Goal: Task Accomplishment & Management: Manage account settings

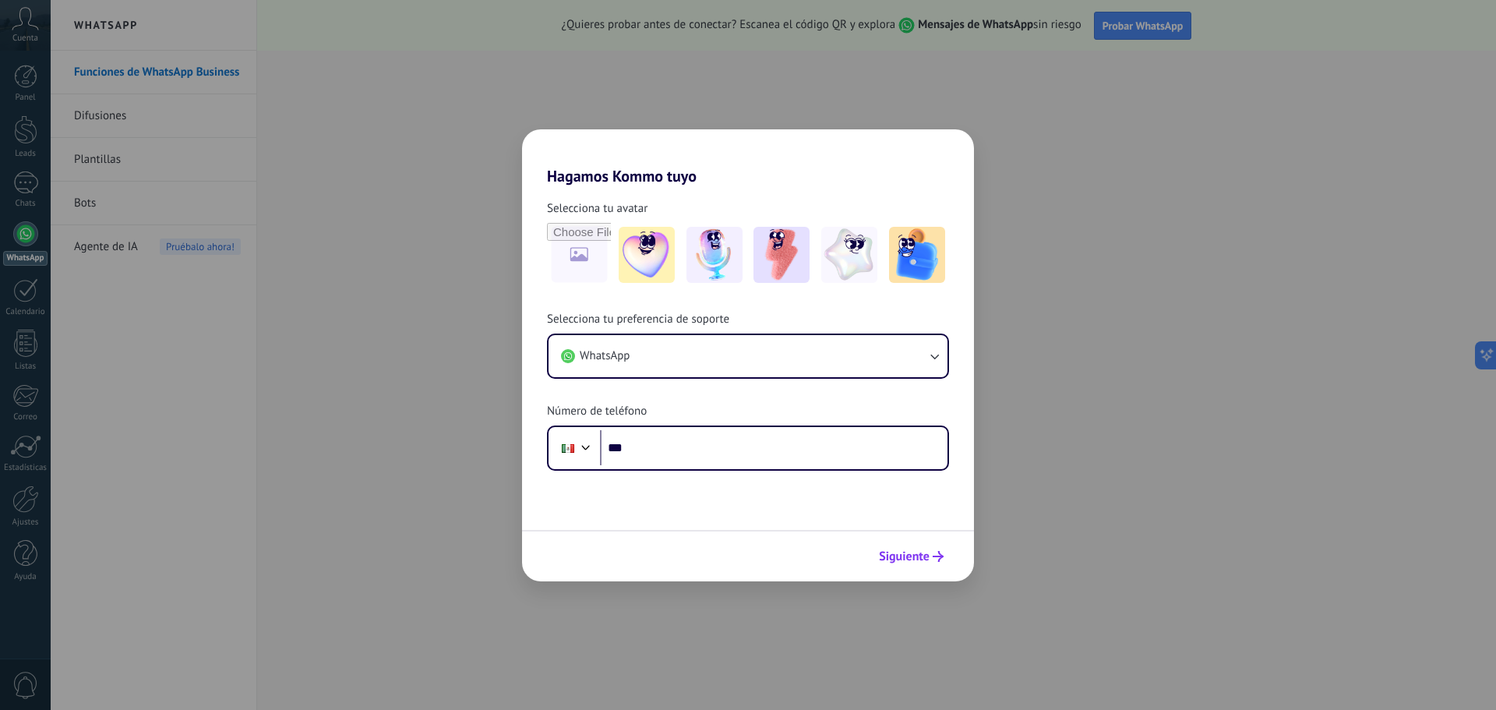
click at [905, 560] on span "Siguiente" at bounding box center [904, 556] width 51 height 11
click at [701, 424] on div "Selecciona tu preferencia de soporte WhatsApp Número de teléfono Phone ***" at bounding box center [748, 391] width 452 height 159
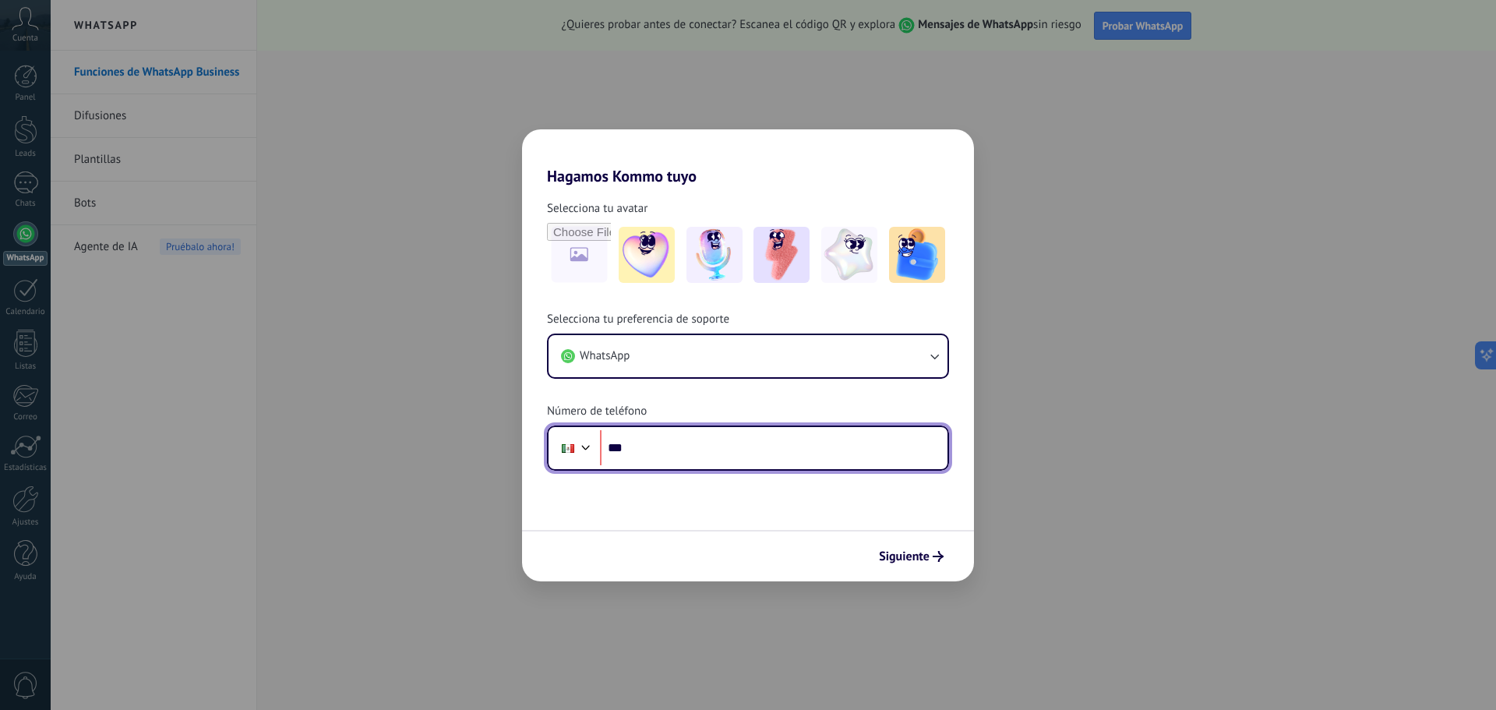
click at [698, 451] on input "***" at bounding box center [773, 448] width 347 height 36
type input "**********"
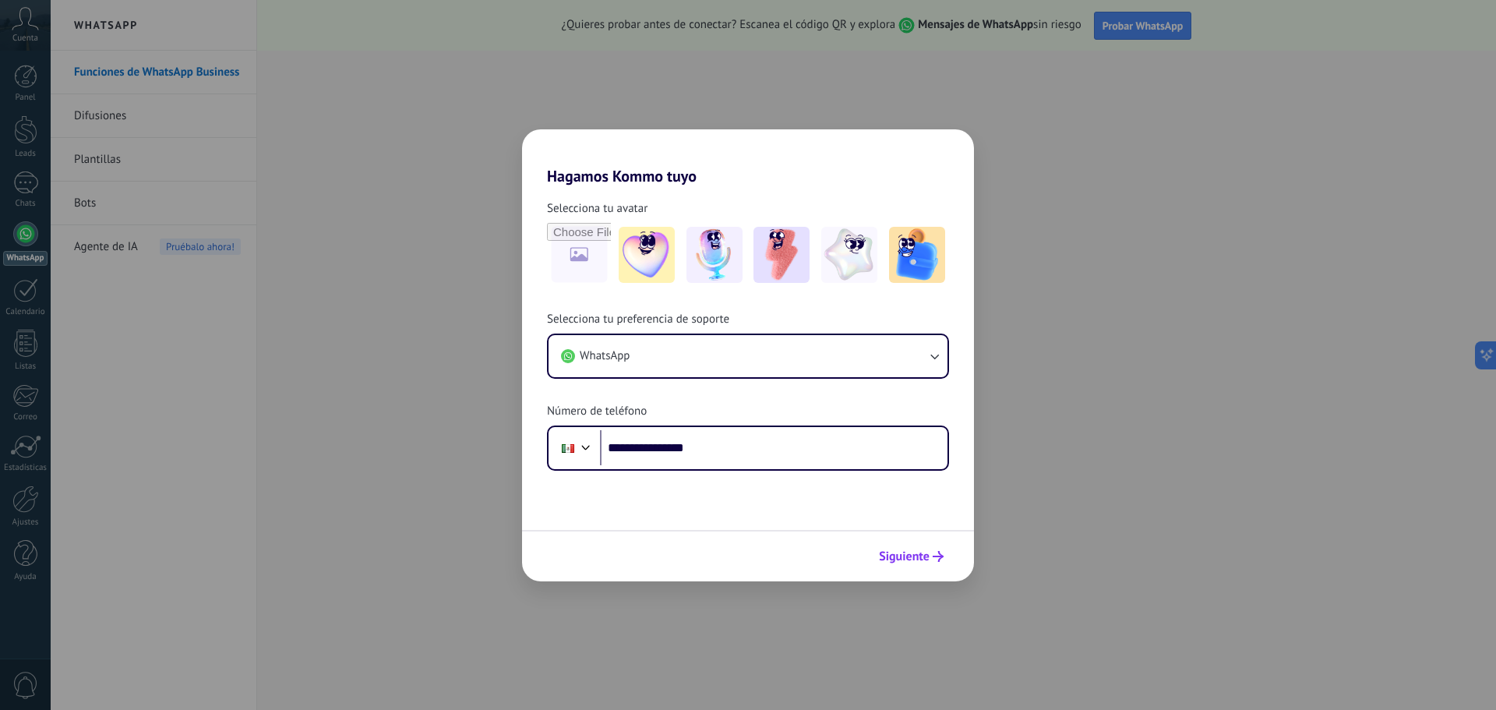
click at [904, 554] on span "Siguiente" at bounding box center [904, 556] width 51 height 11
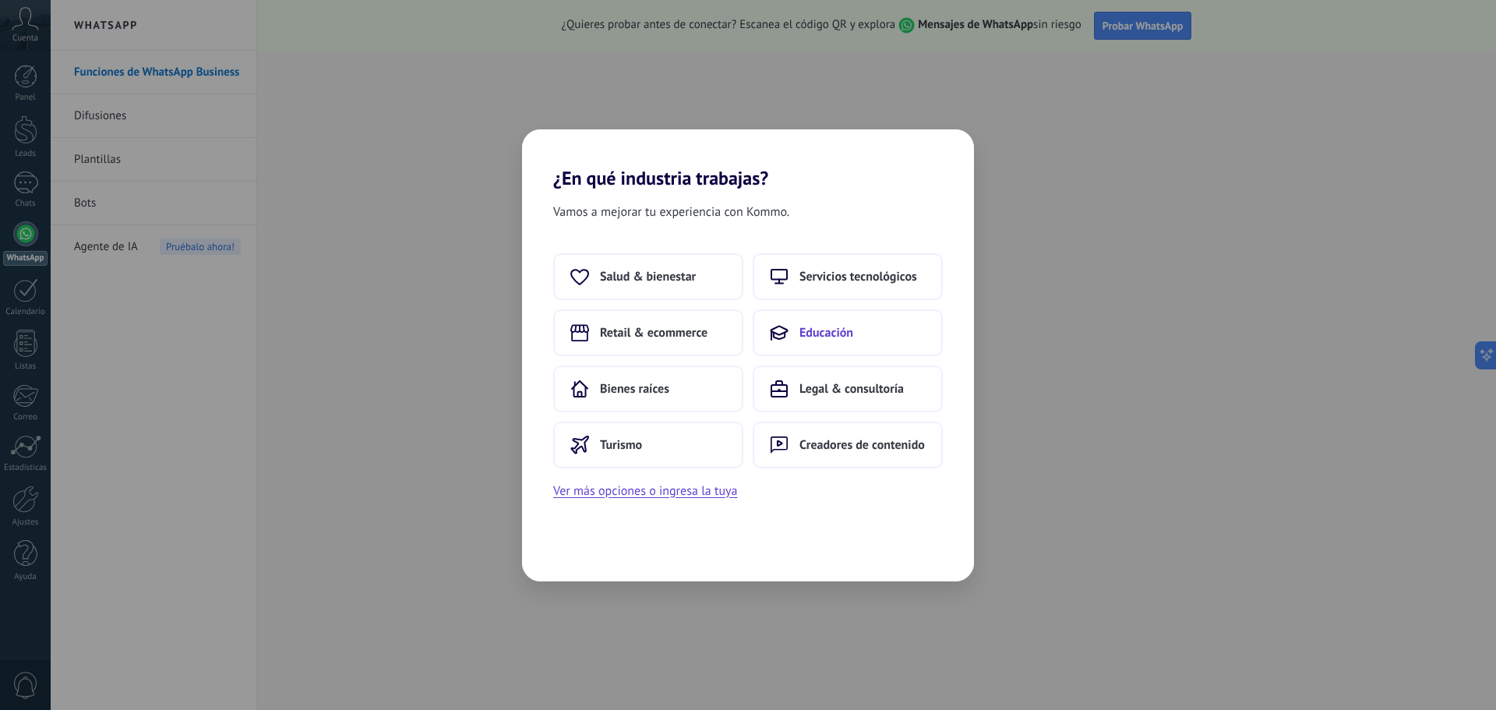
click at [854, 333] on button "Educación" at bounding box center [847, 332] width 190 height 47
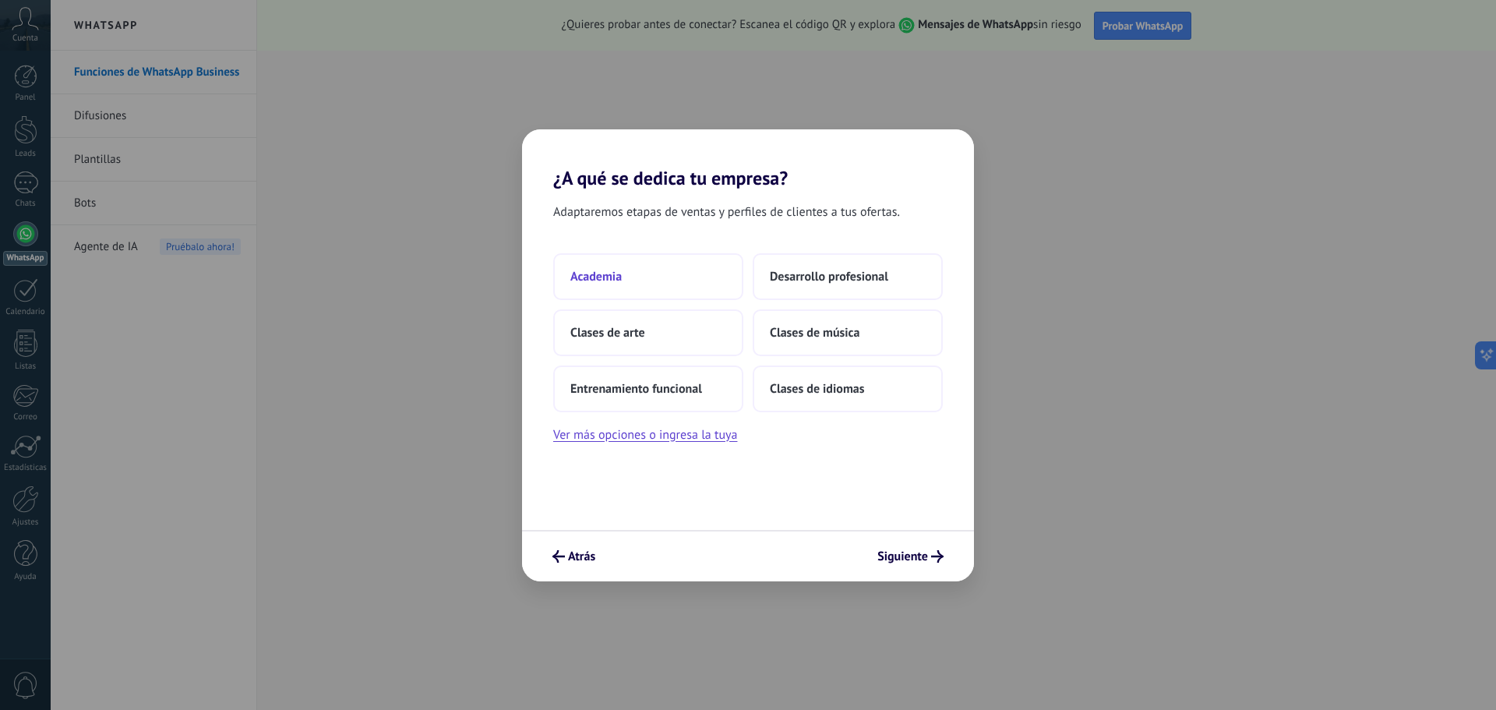
click at [659, 283] on button "Academia" at bounding box center [648, 276] width 190 height 47
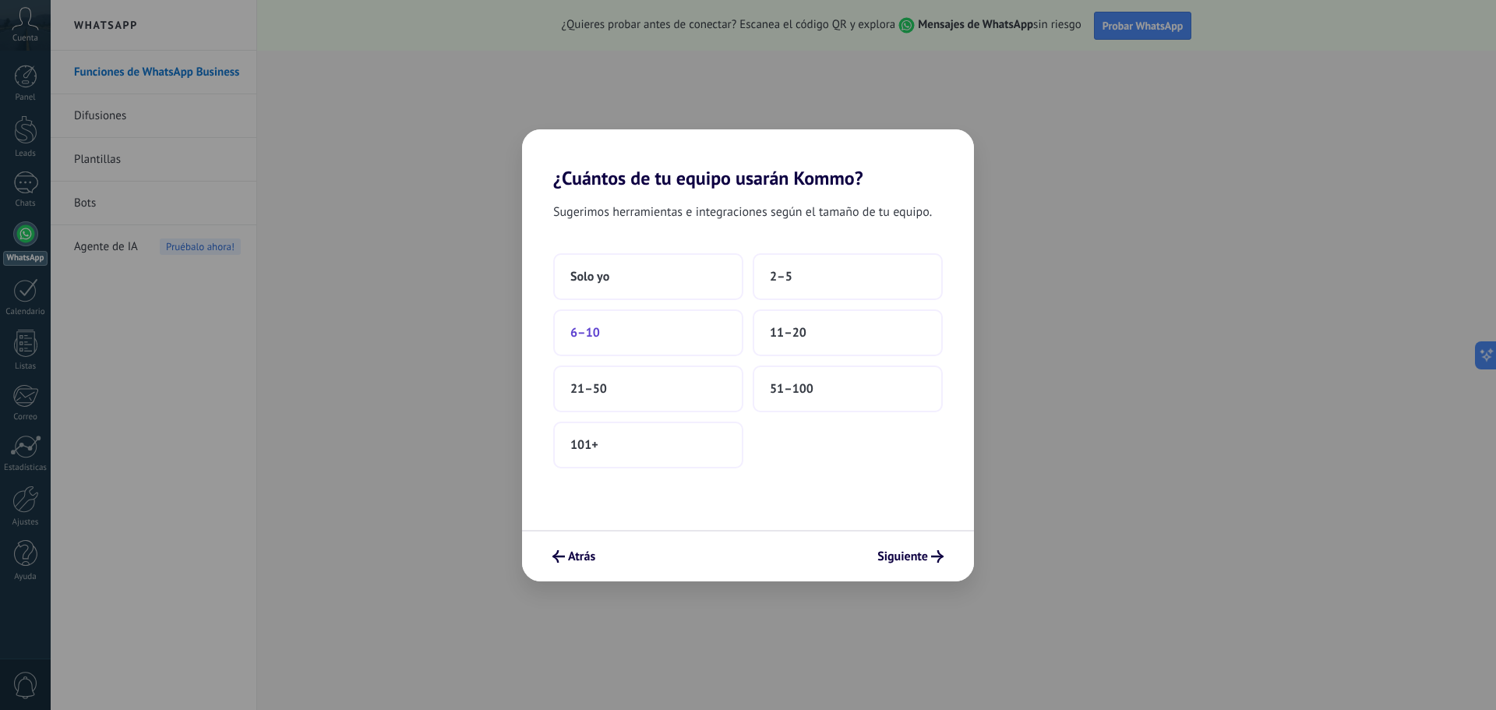
click at [663, 336] on button "6–10" at bounding box center [648, 332] width 190 height 47
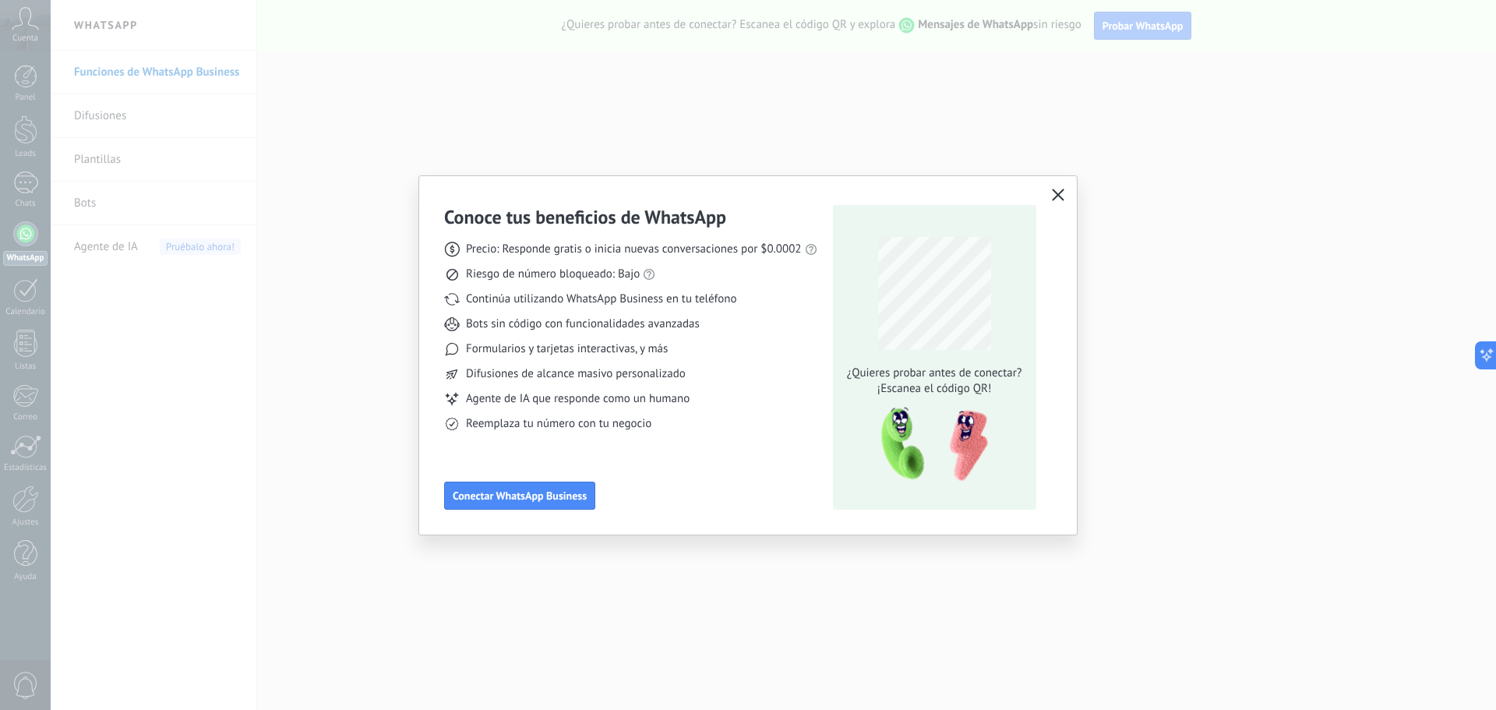
click at [1060, 191] on icon "button" at bounding box center [1058, 195] width 12 height 12
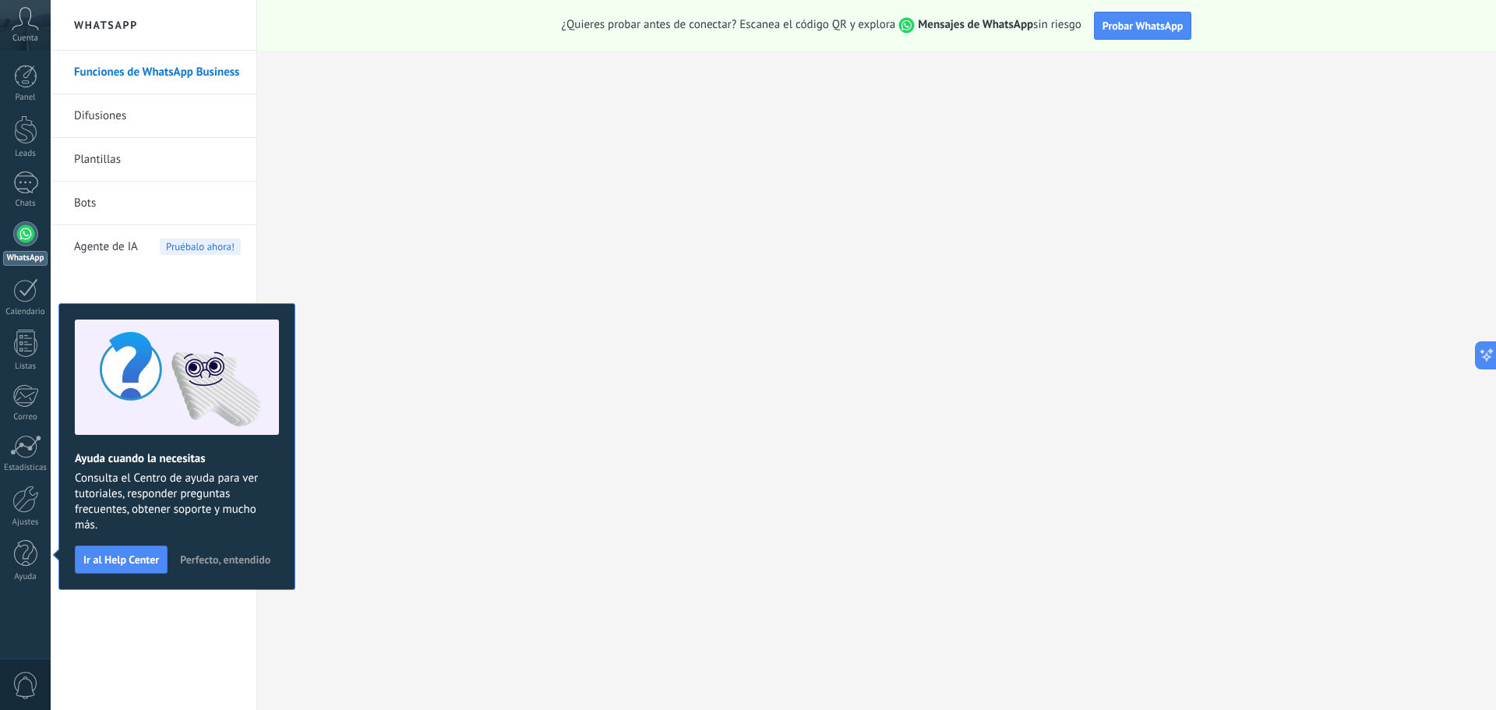
click at [174, 612] on div "Funciones de WhatsApp Business Difusiones Plantillas Bots Agente de IA Pruébalo…" at bounding box center [154, 380] width 206 height 659
click at [143, 559] on span "Ir al Help Center" at bounding box center [121, 559] width 76 height 11
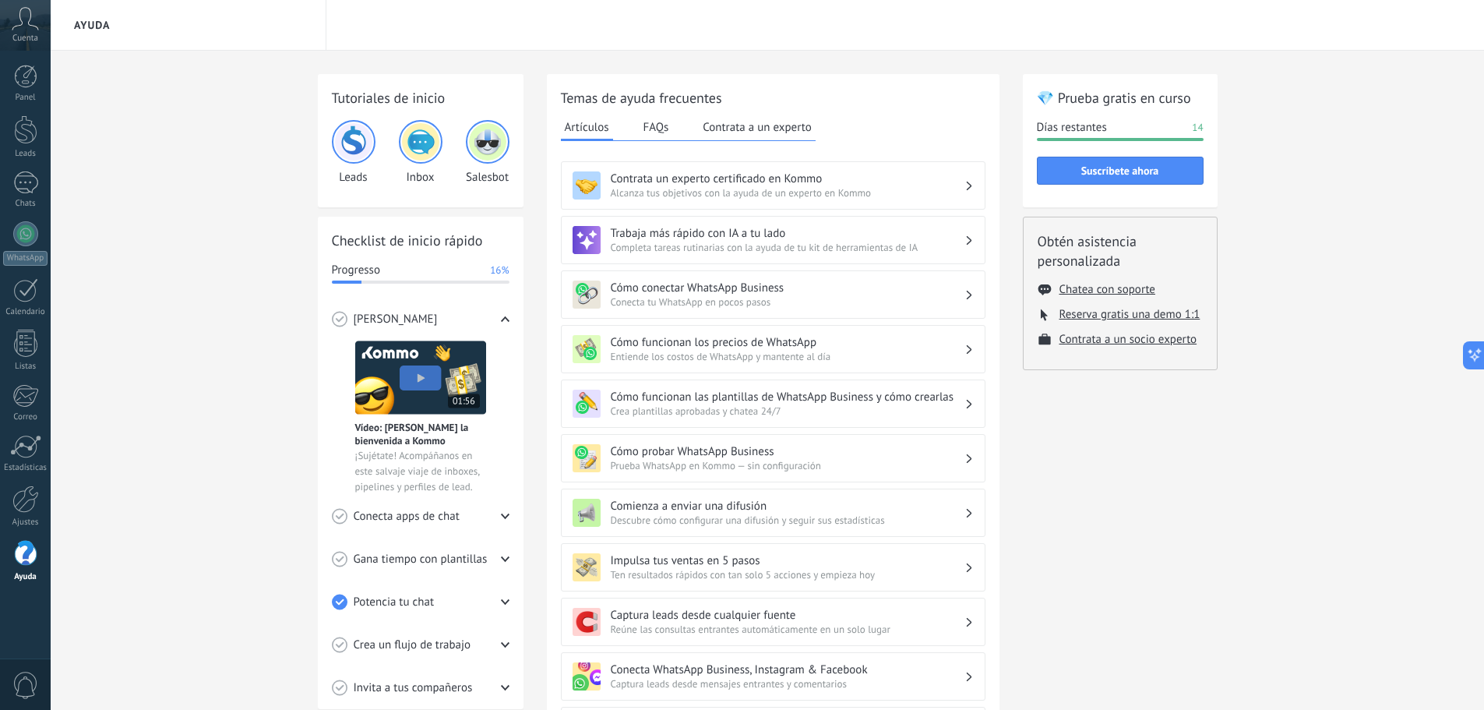
click at [16, 33] on span "Cuenta" at bounding box center [25, 38] width 26 height 10
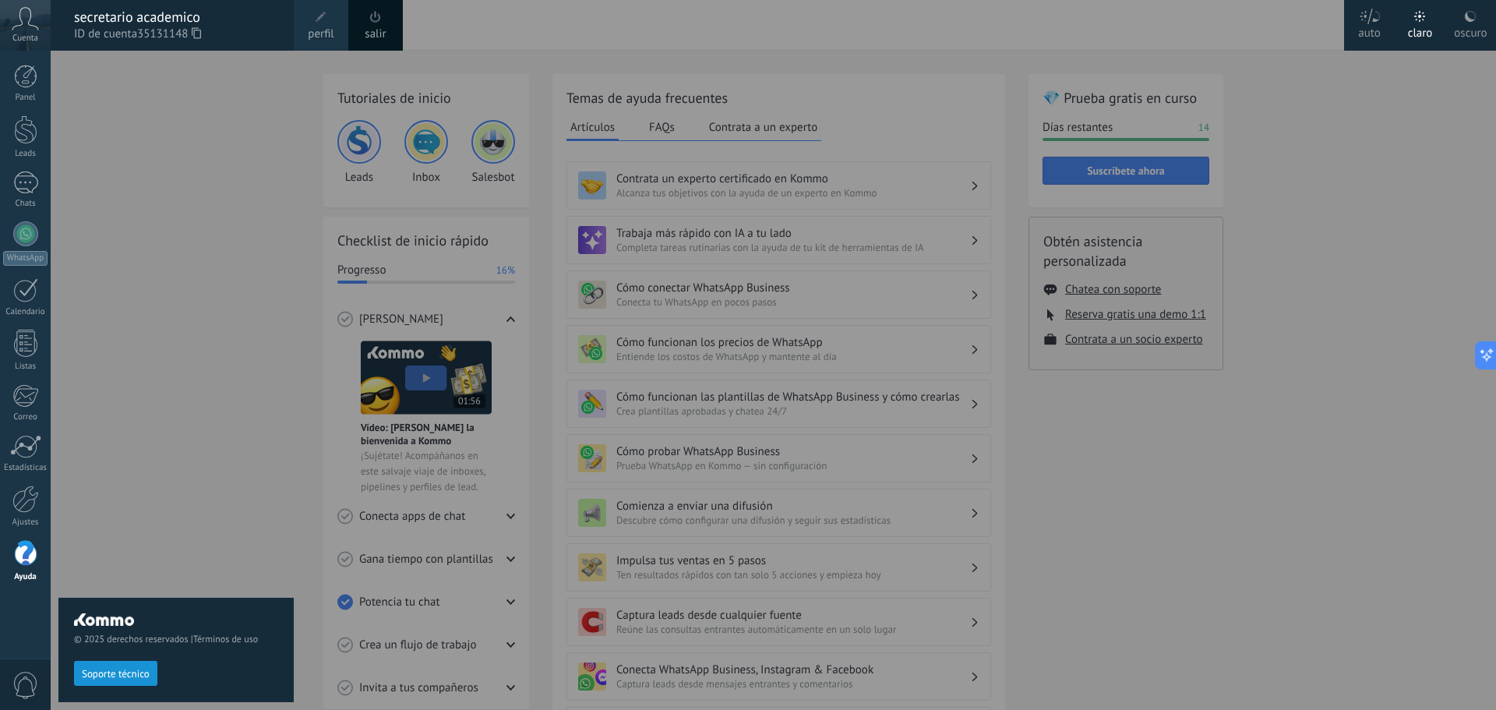
click at [1373, 20] on use at bounding box center [1369, 17] width 20 height 16
click at [160, 157] on div "© 2025 derechos reservados | Términos de uso Soporte técnico" at bounding box center [175, 380] width 235 height 659
click at [21, 83] on div at bounding box center [25, 76] width 23 height 23
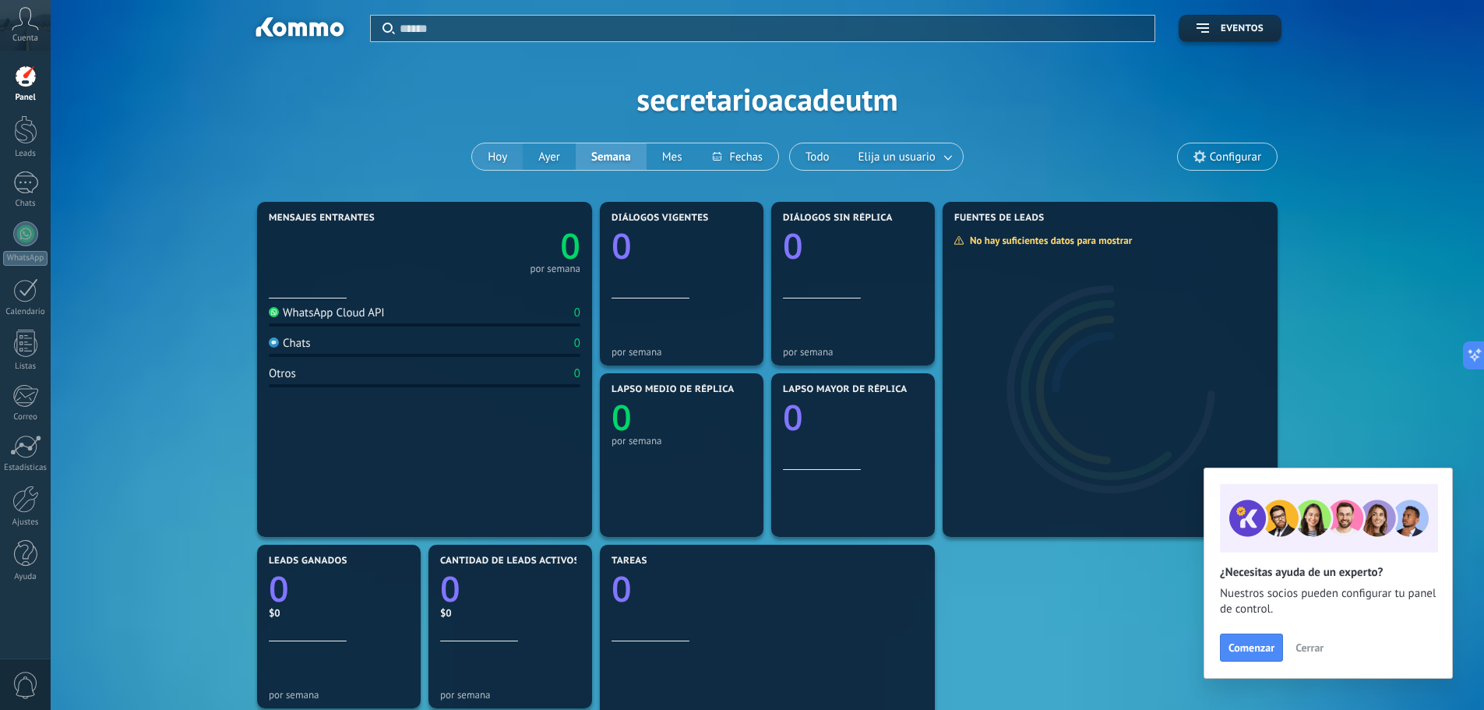
click at [513, 153] on button "Hoy" at bounding box center [497, 156] width 51 height 26
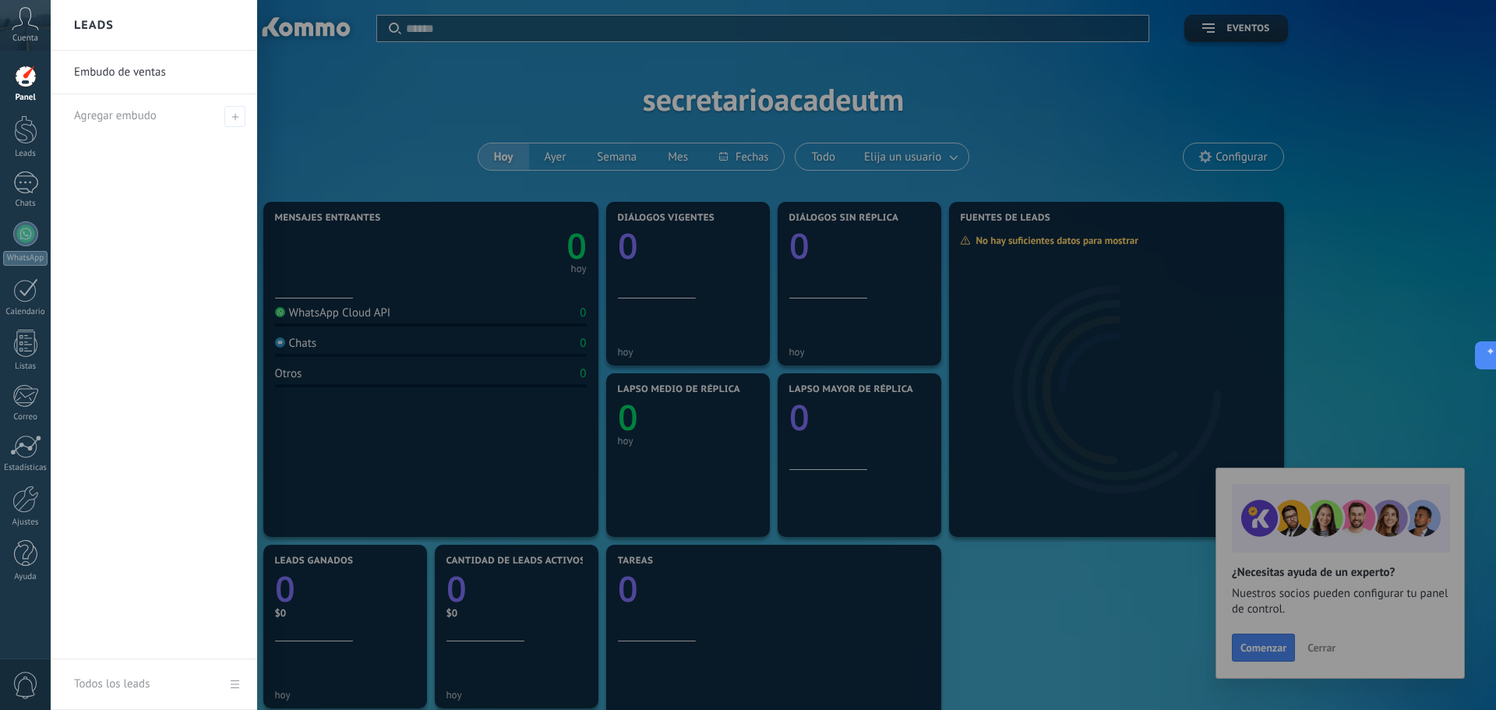
click at [1330, 652] on div at bounding box center [799, 355] width 1496 height 710
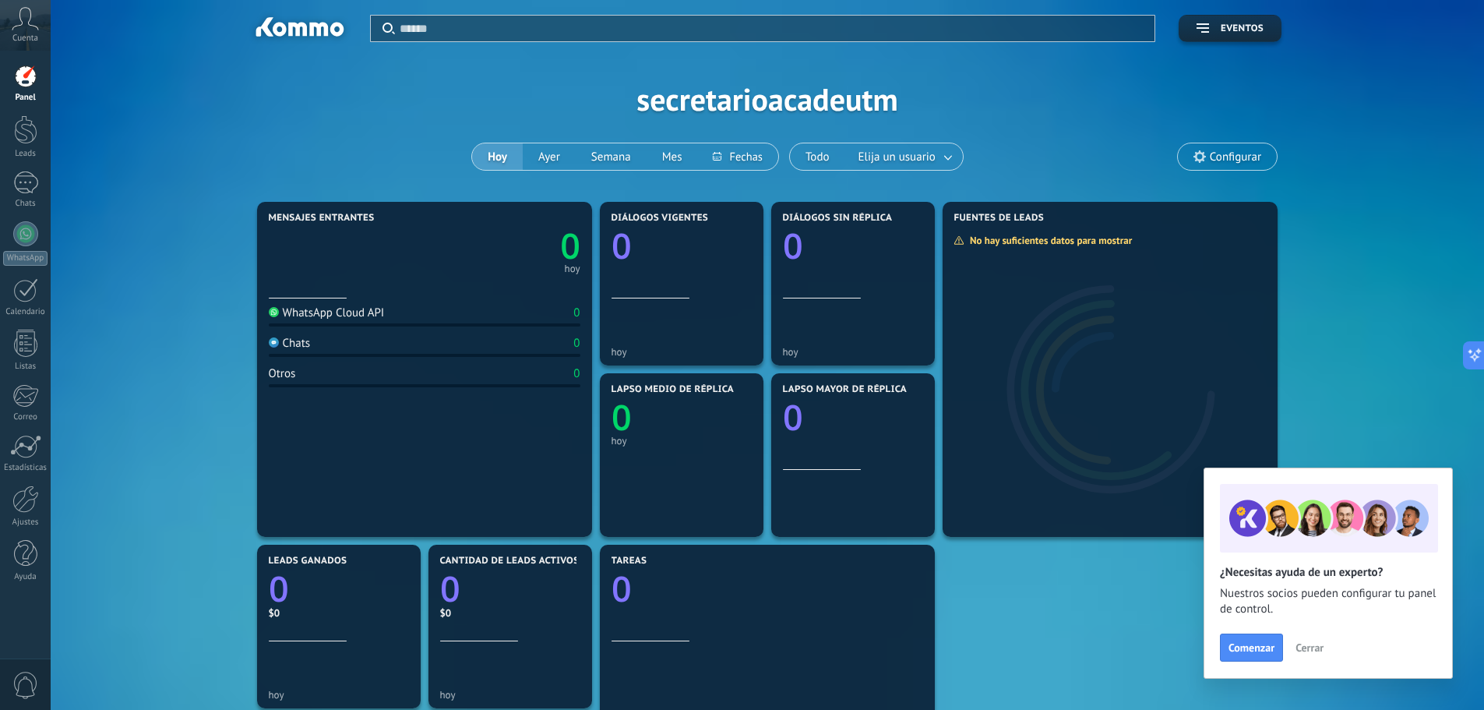
click at [1316, 648] on span "Cerrar" at bounding box center [1309, 647] width 28 height 11
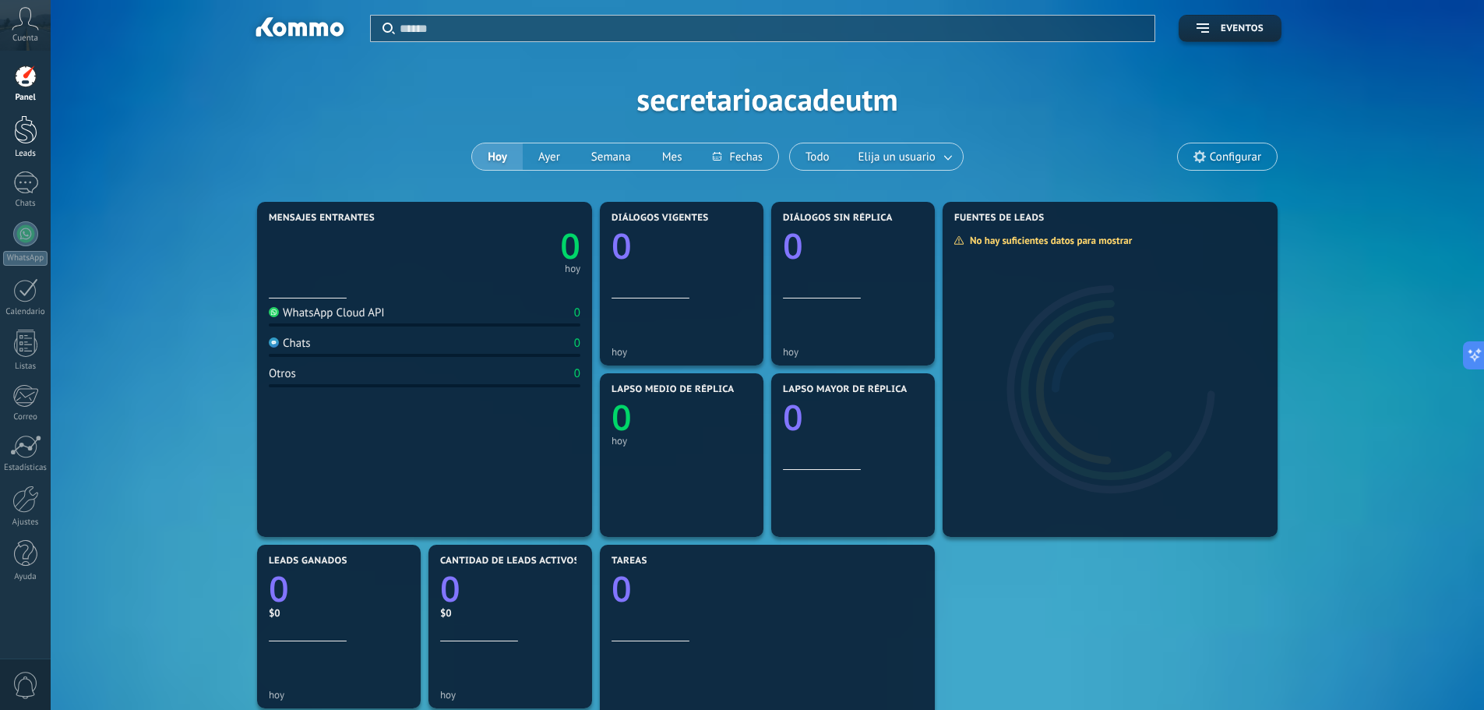
click at [25, 126] on div at bounding box center [25, 129] width 23 height 29
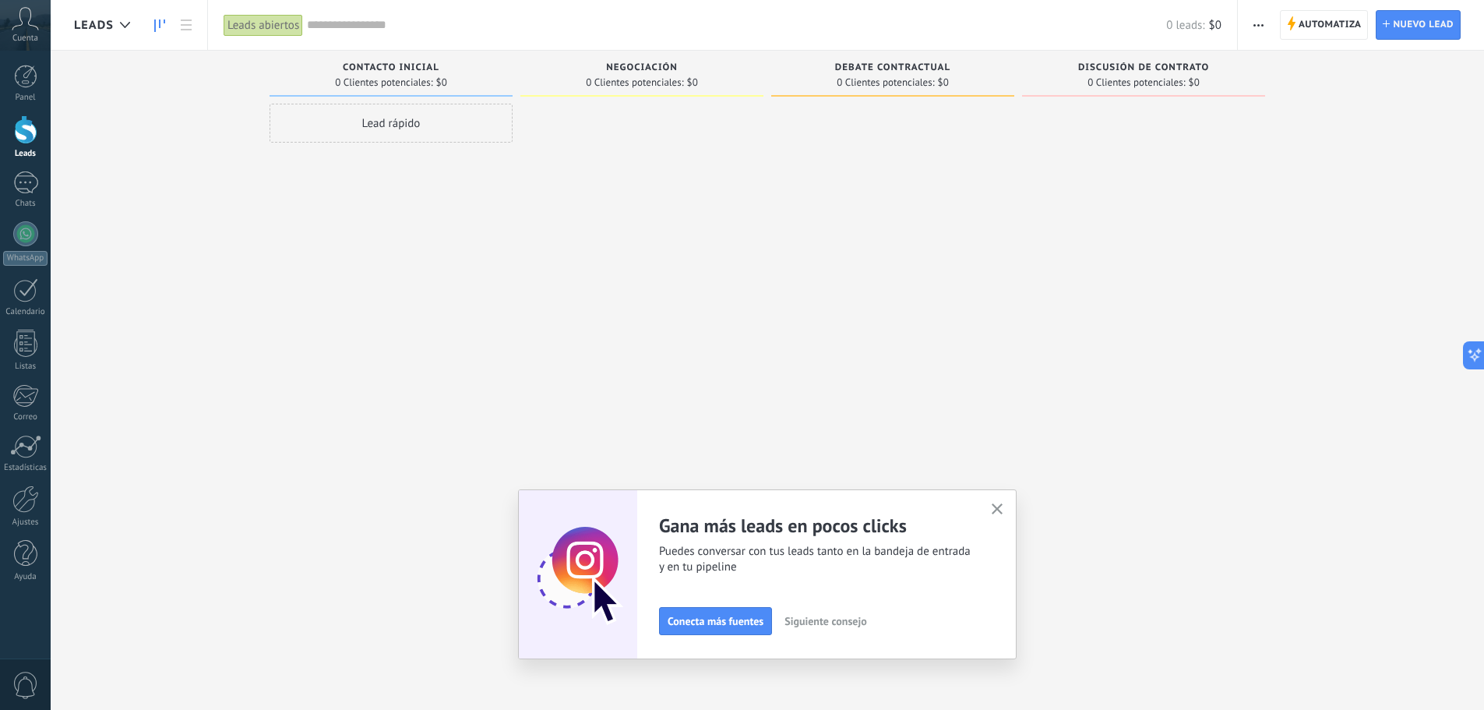
click at [1001, 509] on icon "button" at bounding box center [998, 509] width 12 height 12
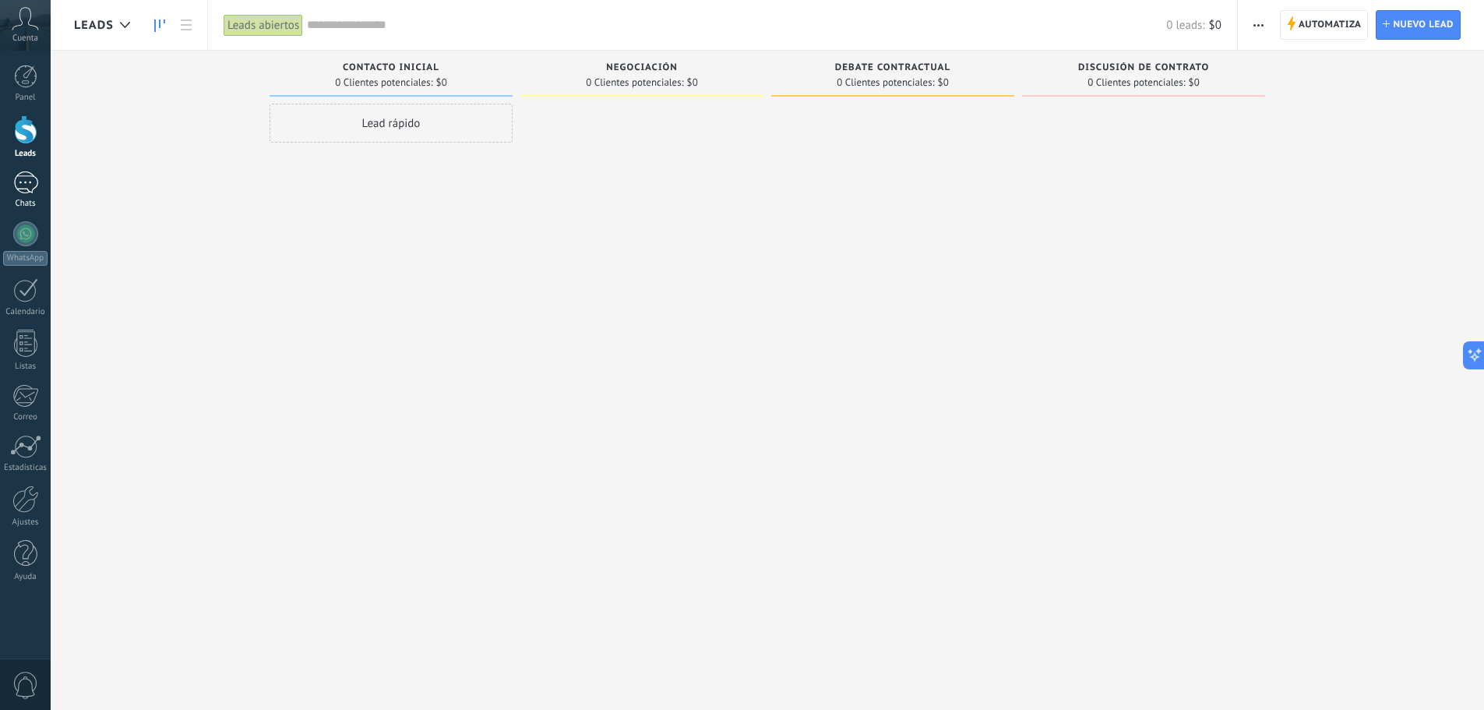
click at [27, 194] on link "Chats" at bounding box center [25, 189] width 51 height 37
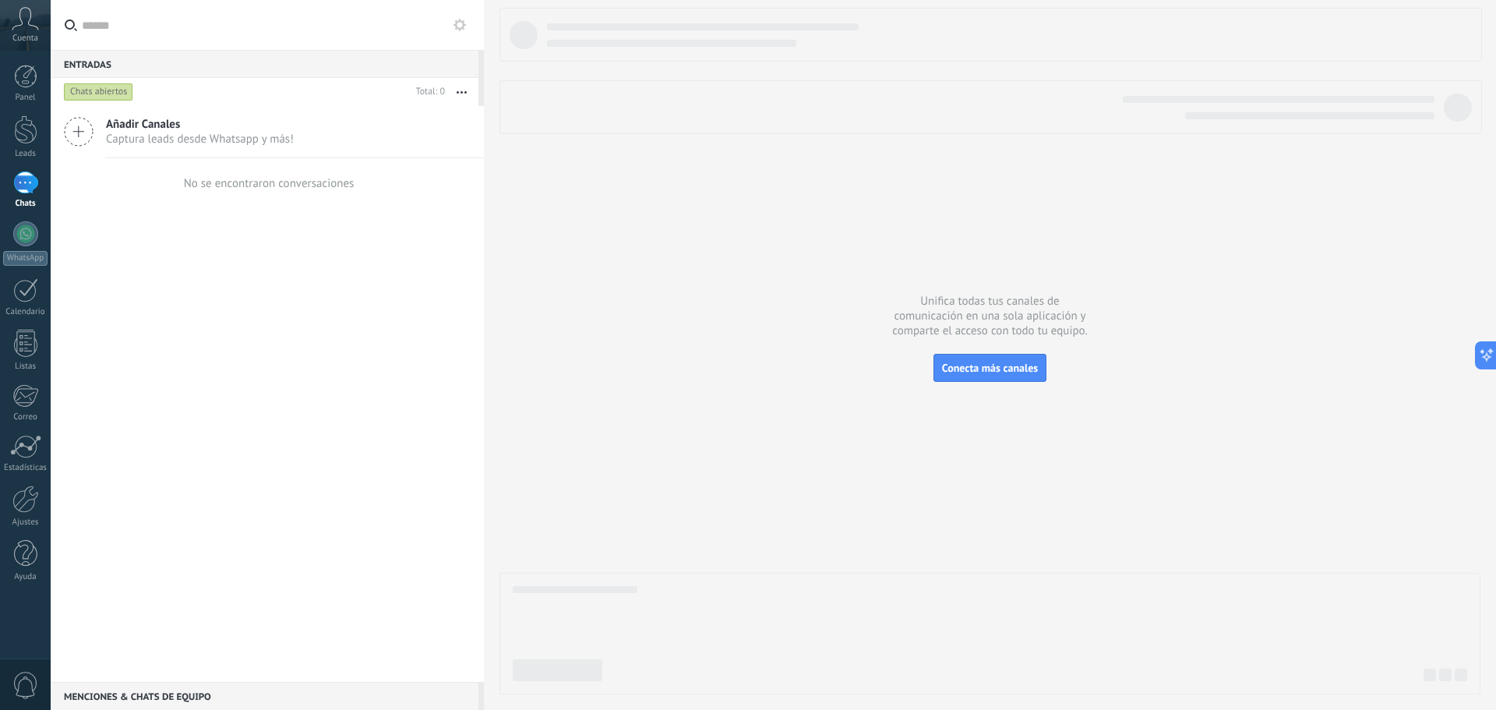
click at [89, 139] on icon at bounding box center [79, 132] width 30 height 30
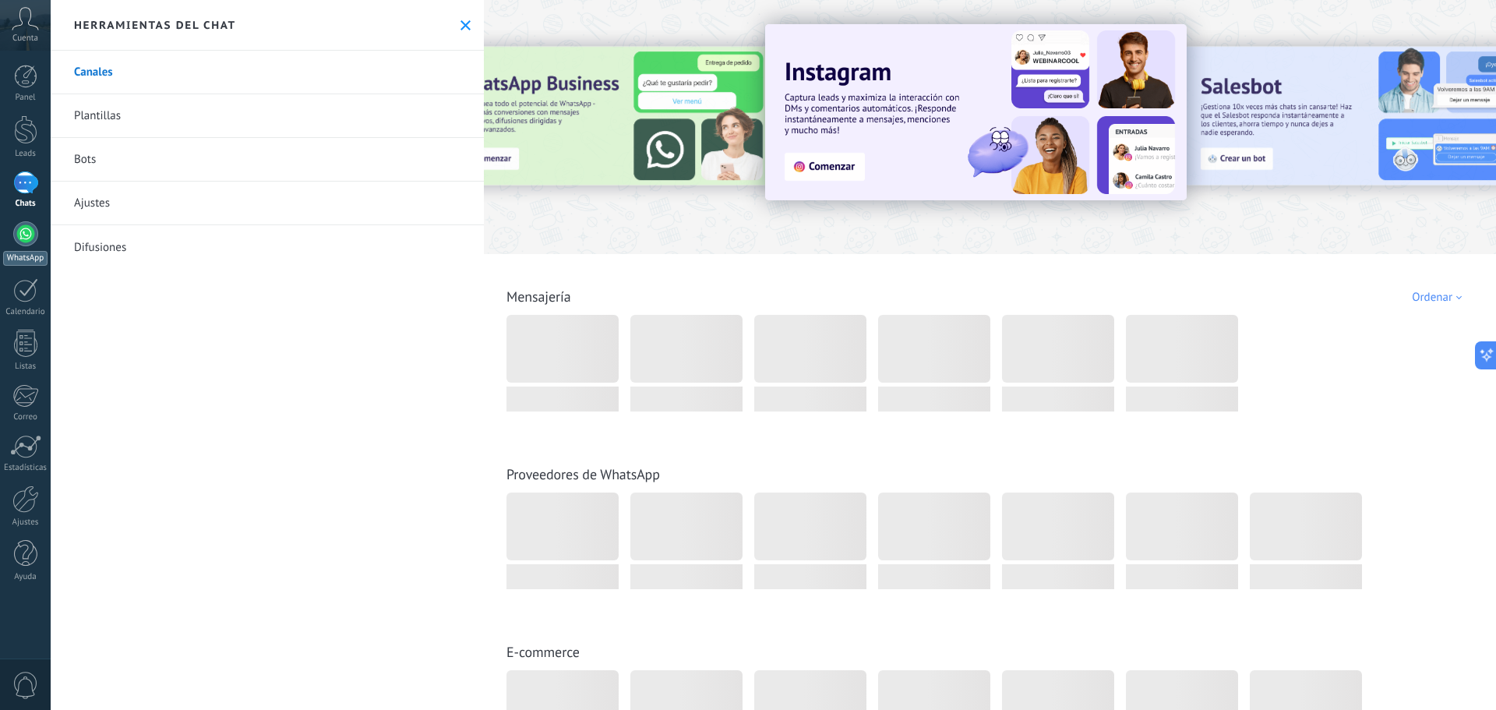
click at [28, 234] on div at bounding box center [25, 233] width 25 height 25
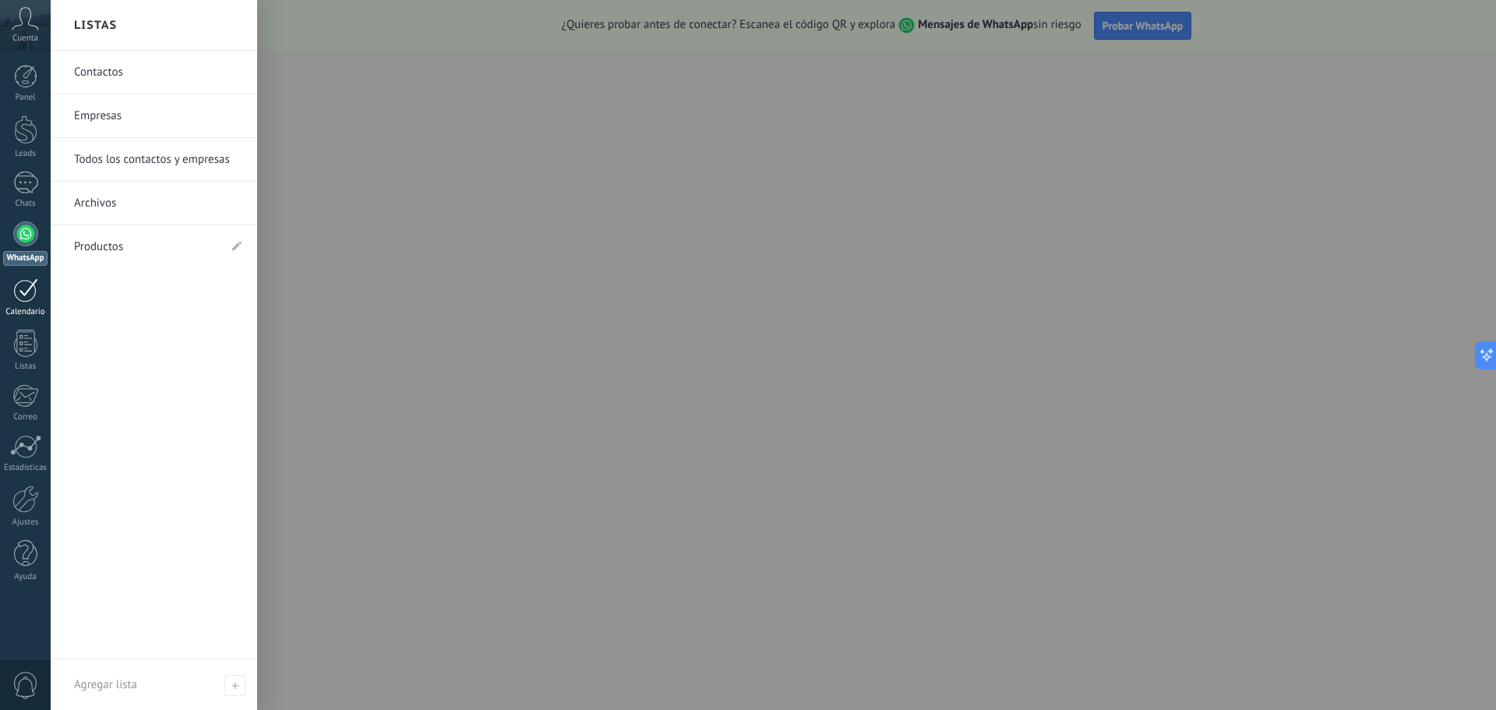
click at [18, 284] on div at bounding box center [25, 290] width 25 height 24
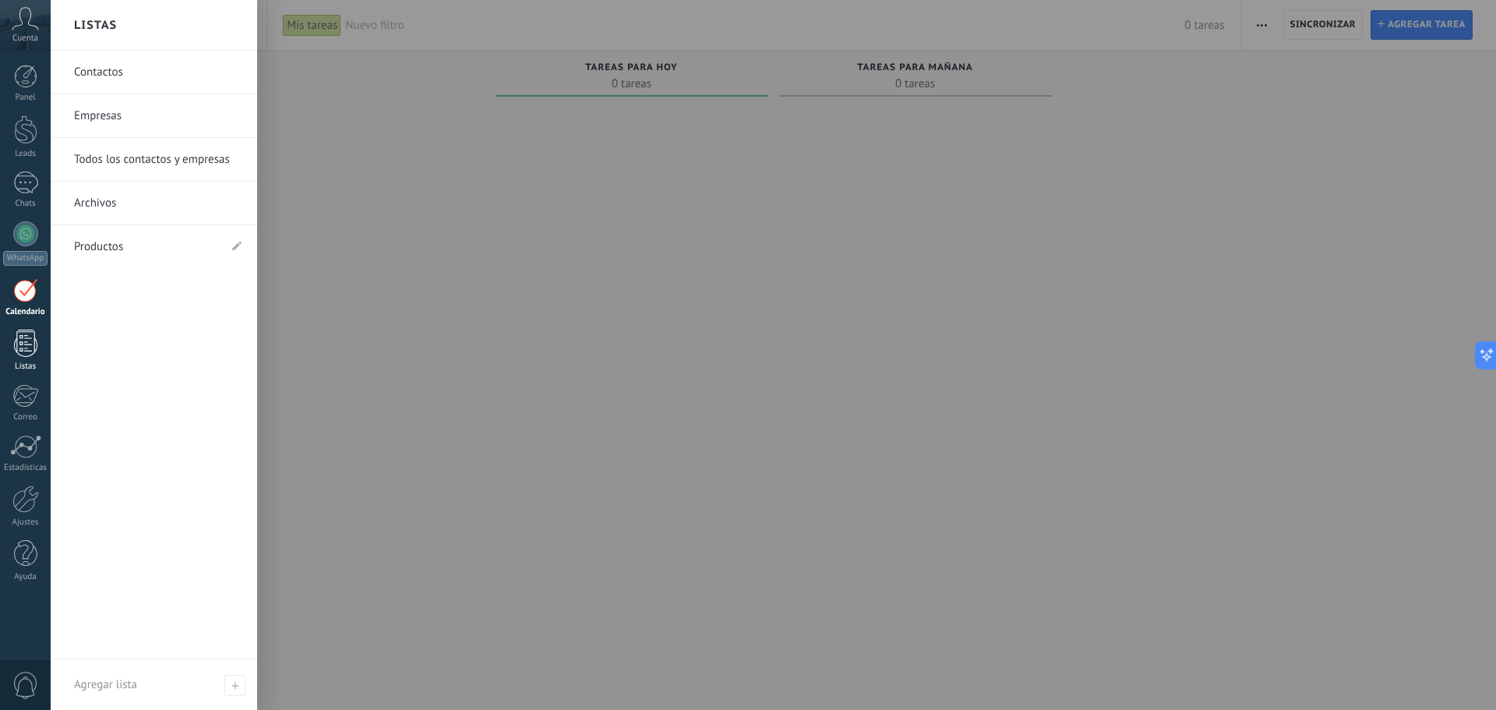
click at [19, 347] on div at bounding box center [25, 343] width 23 height 27
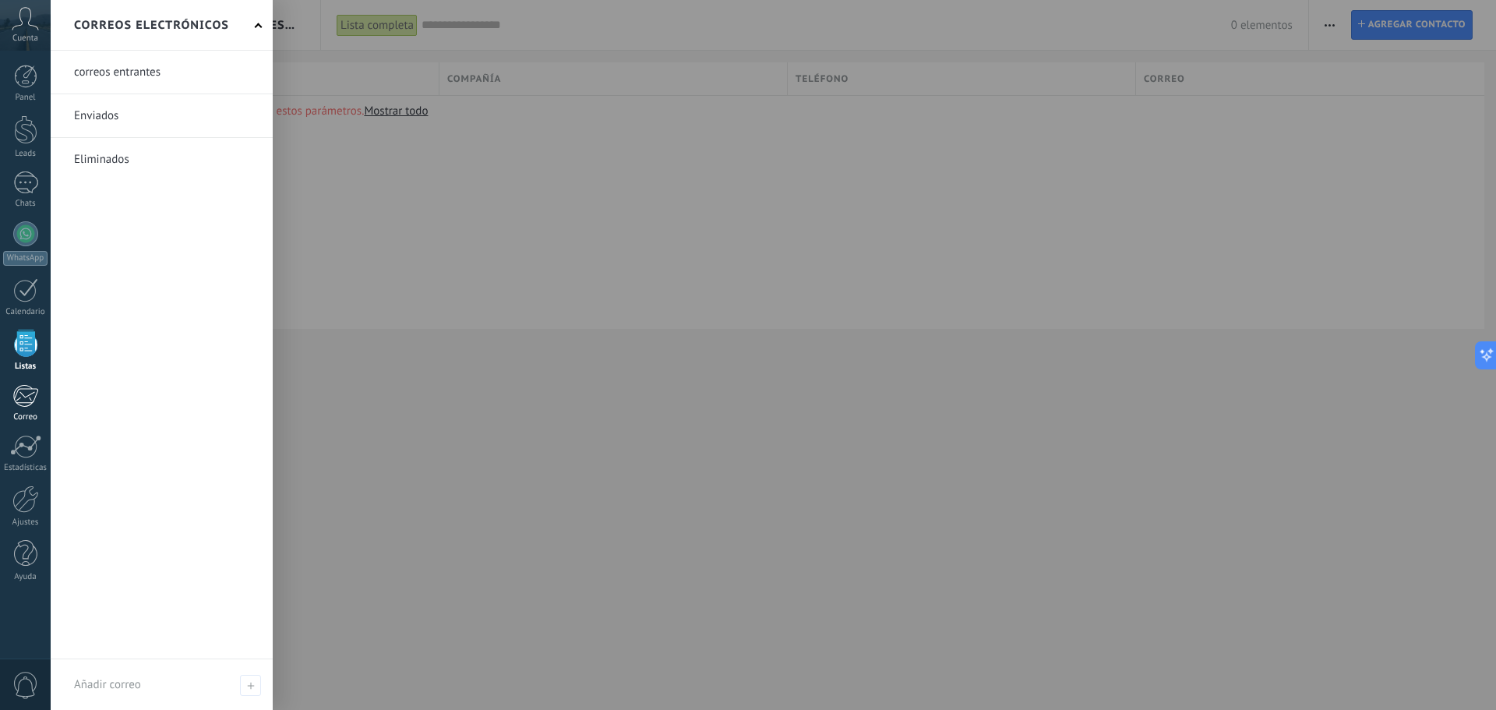
click at [24, 393] on div at bounding box center [25, 395] width 26 height 23
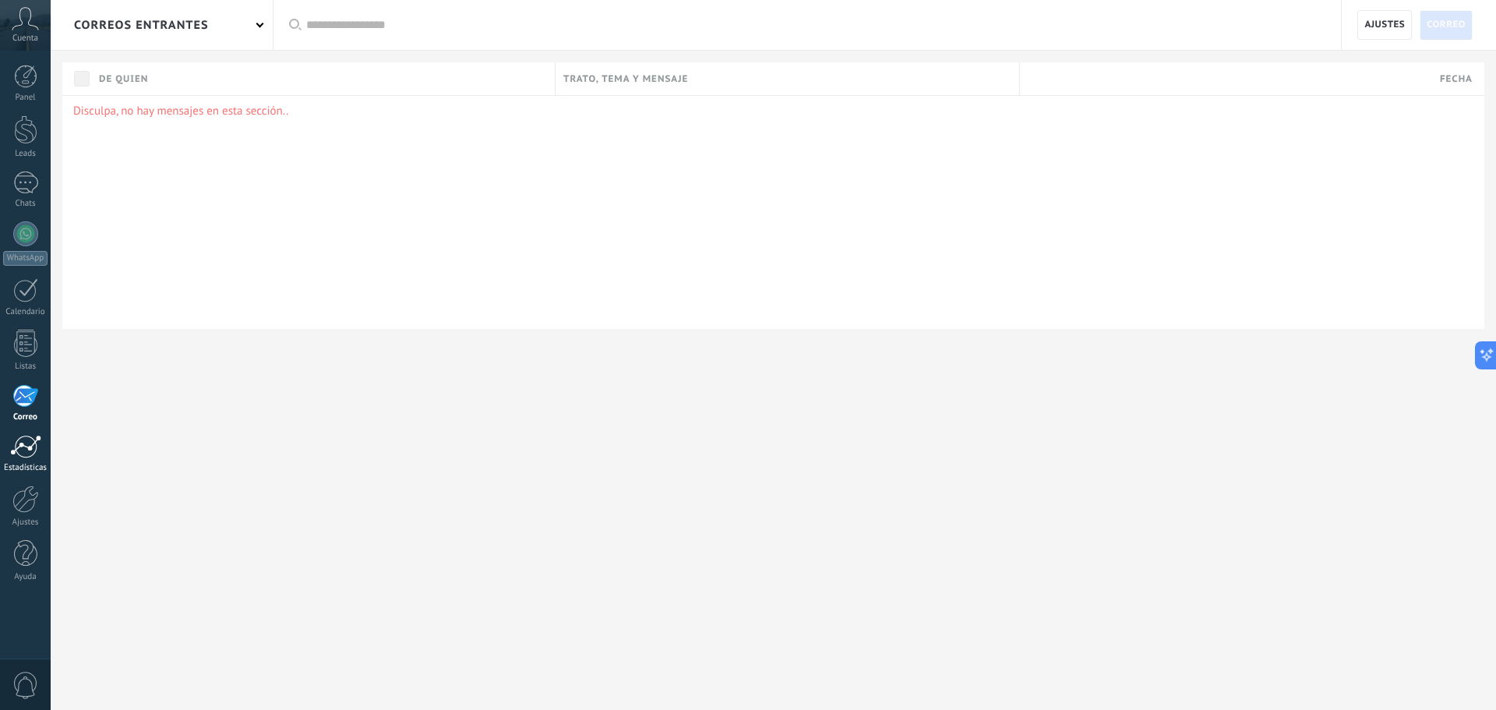
click at [24, 445] on div at bounding box center [25, 446] width 31 height 23
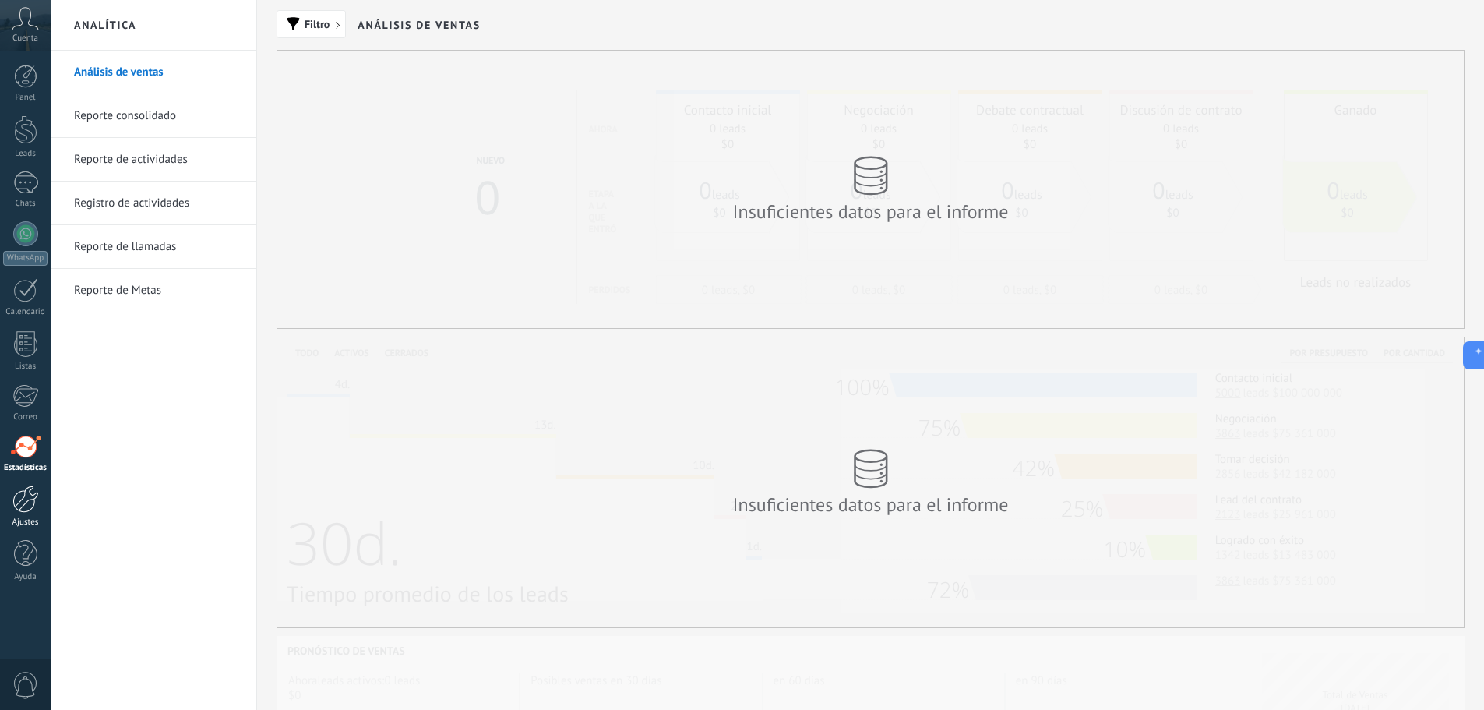
click at [33, 493] on div at bounding box center [25, 498] width 26 height 27
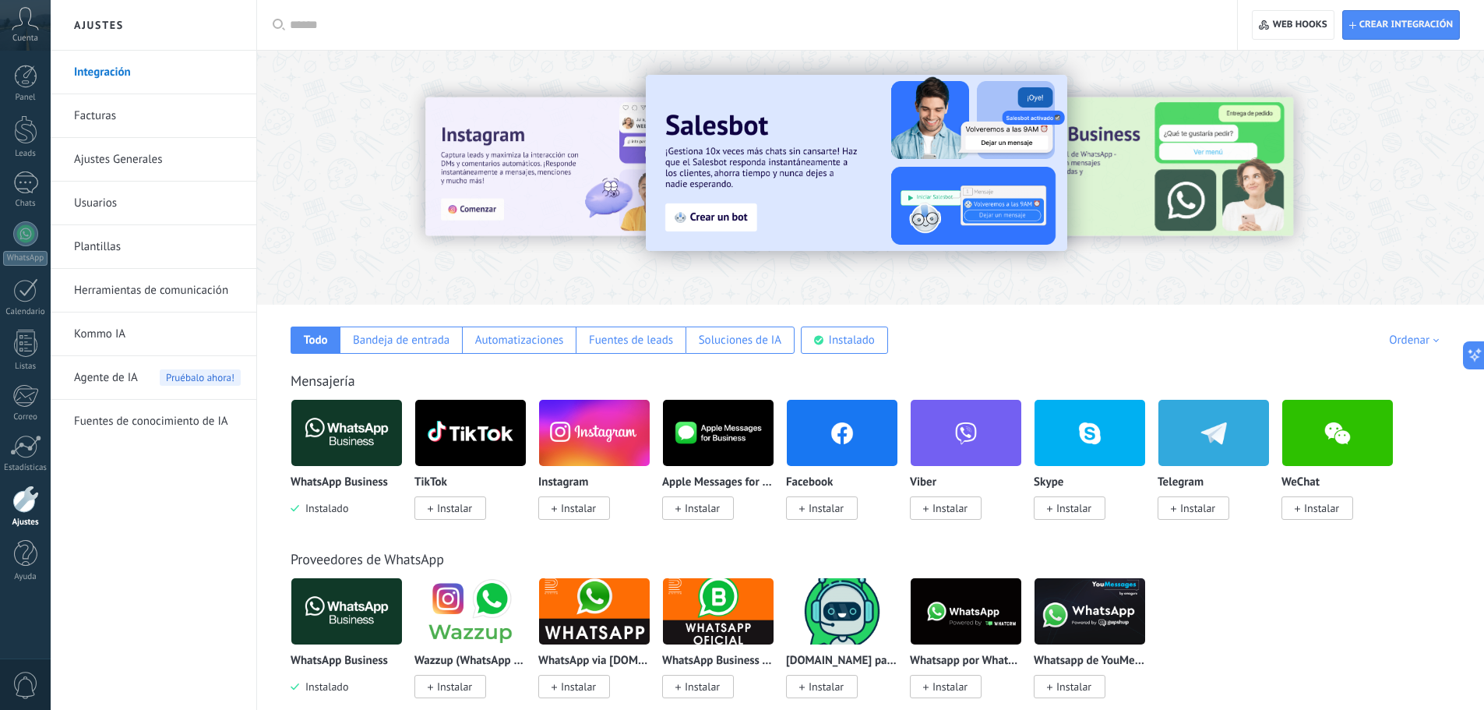
click at [23, 35] on span "Cuenta" at bounding box center [25, 38] width 26 height 10
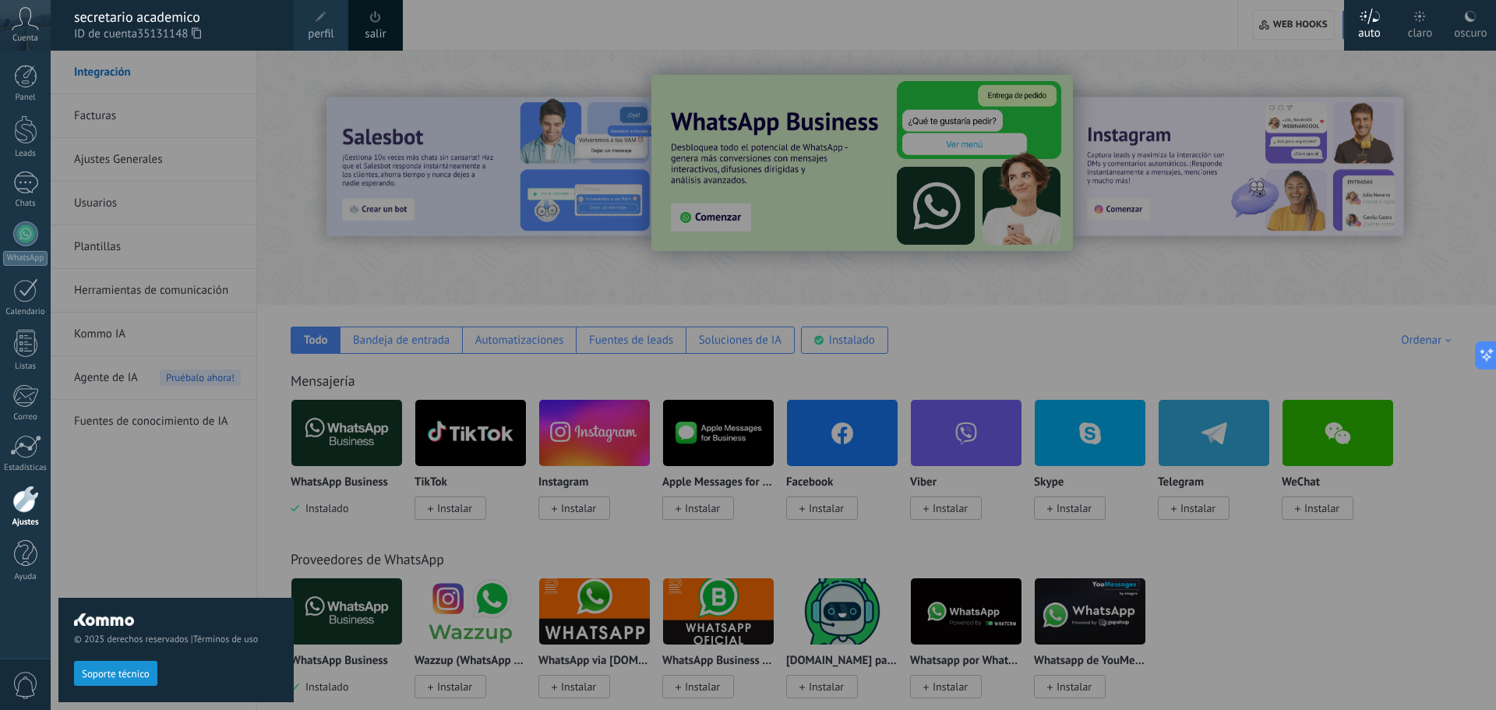
click at [396, 130] on div at bounding box center [799, 355] width 1496 height 710
